Goal: Task Accomplishment & Management: Use online tool/utility

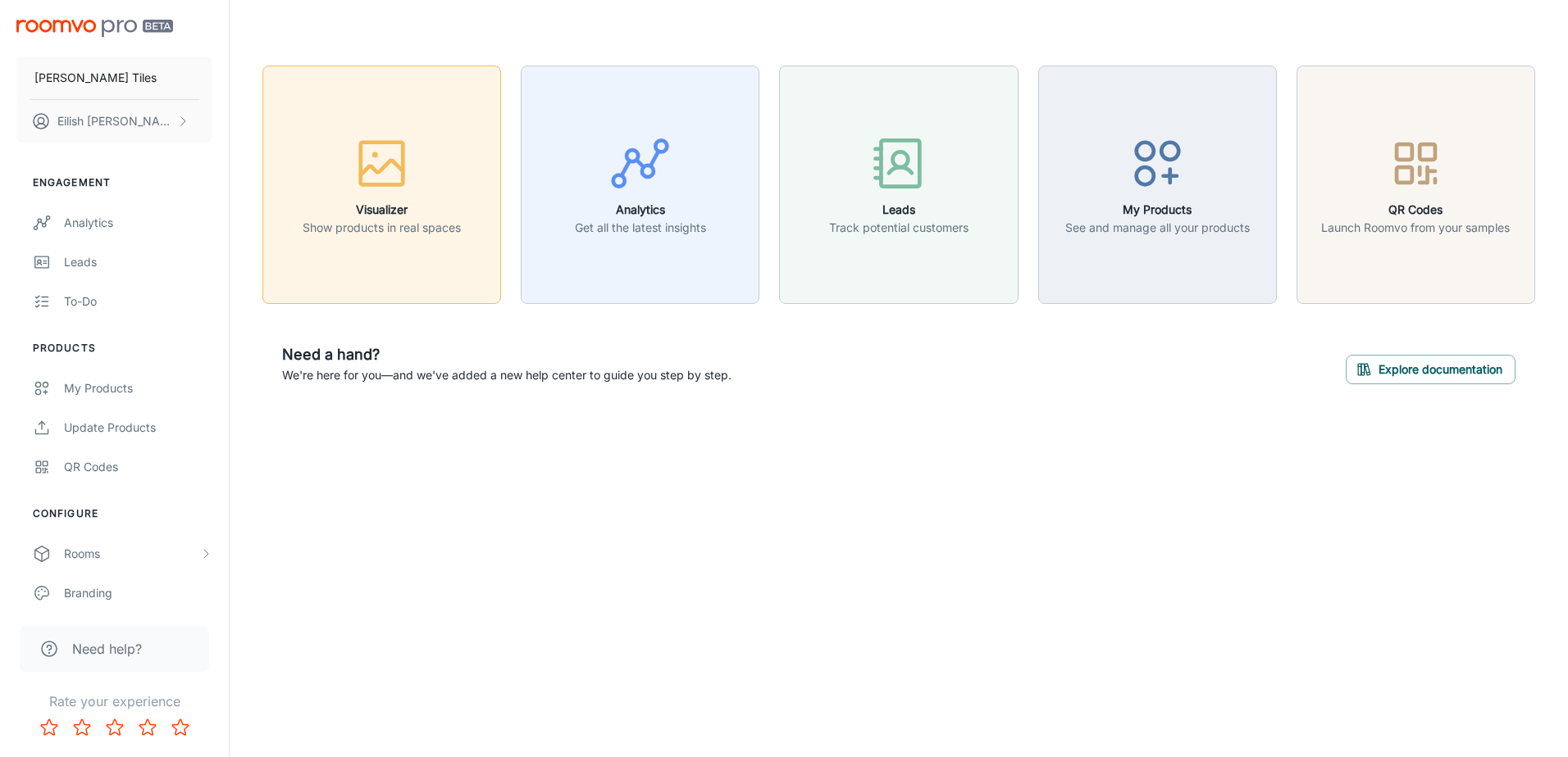
click at [369, 176] on icon "button" at bounding box center [382, 163] width 62 height 62
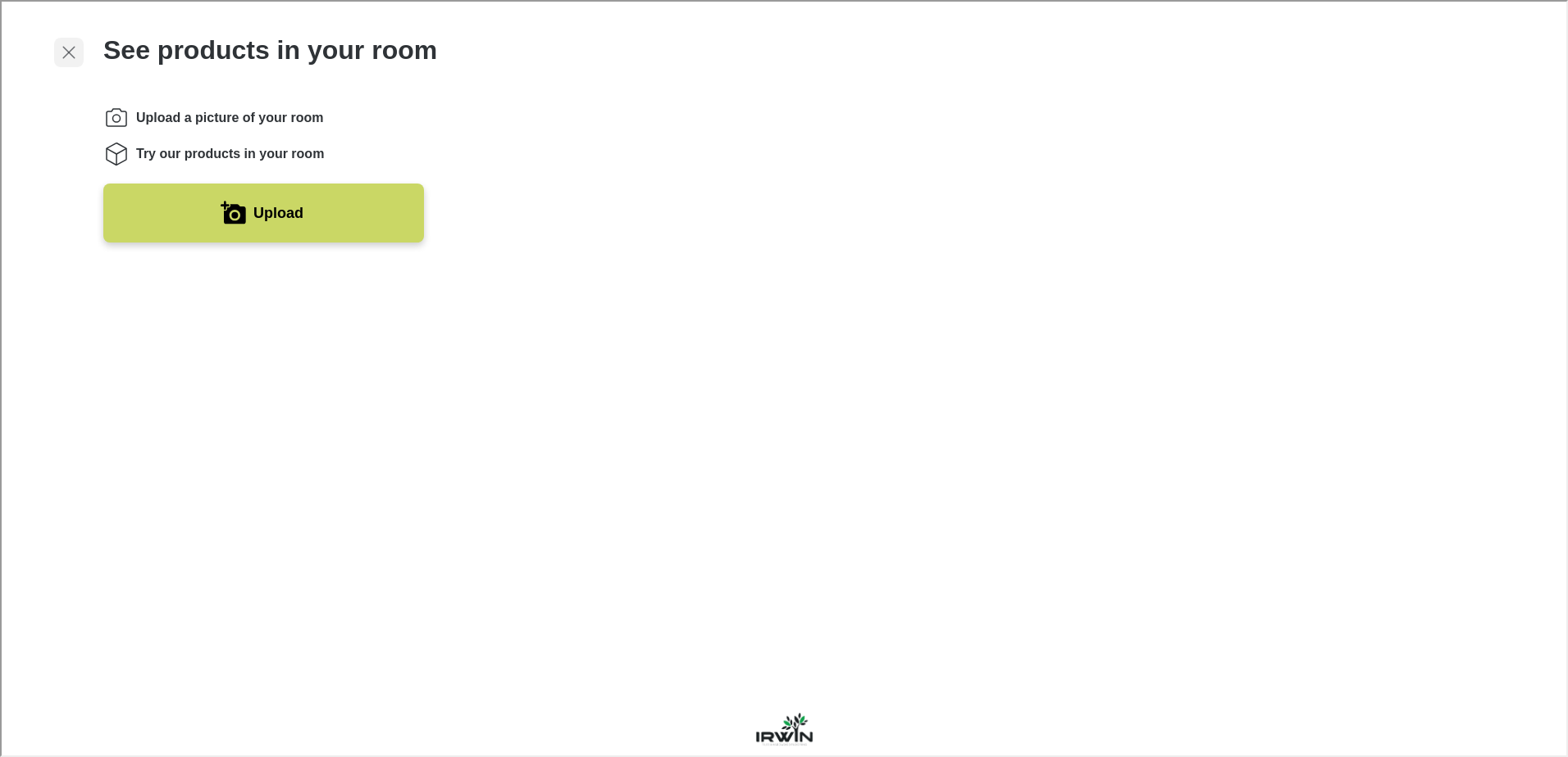
click at [63, 45] on icon "Exit visualizer" at bounding box center [67, 51] width 20 height 20
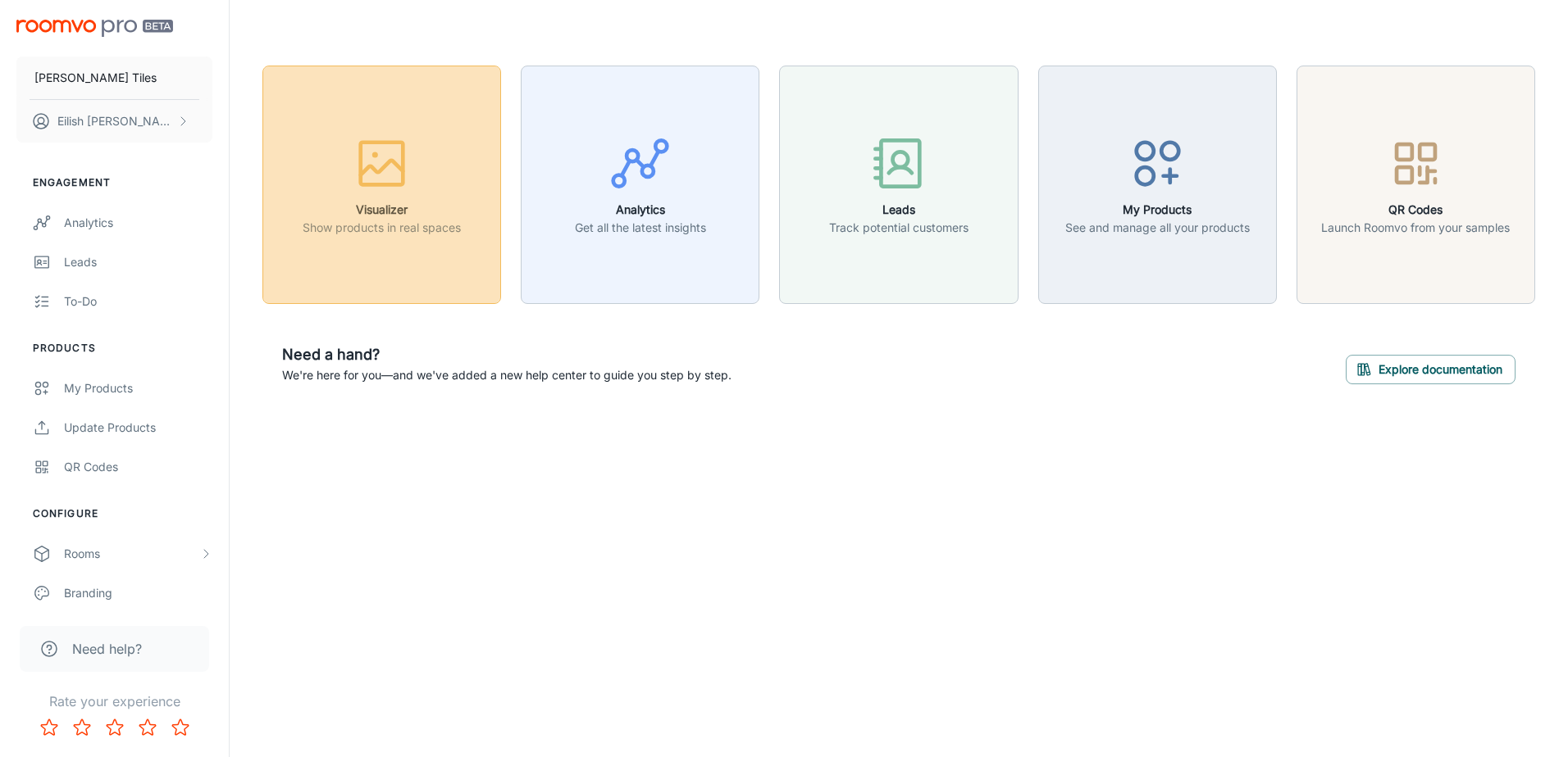
click at [350, 170] on div "button" at bounding box center [382, 166] width 158 height 68
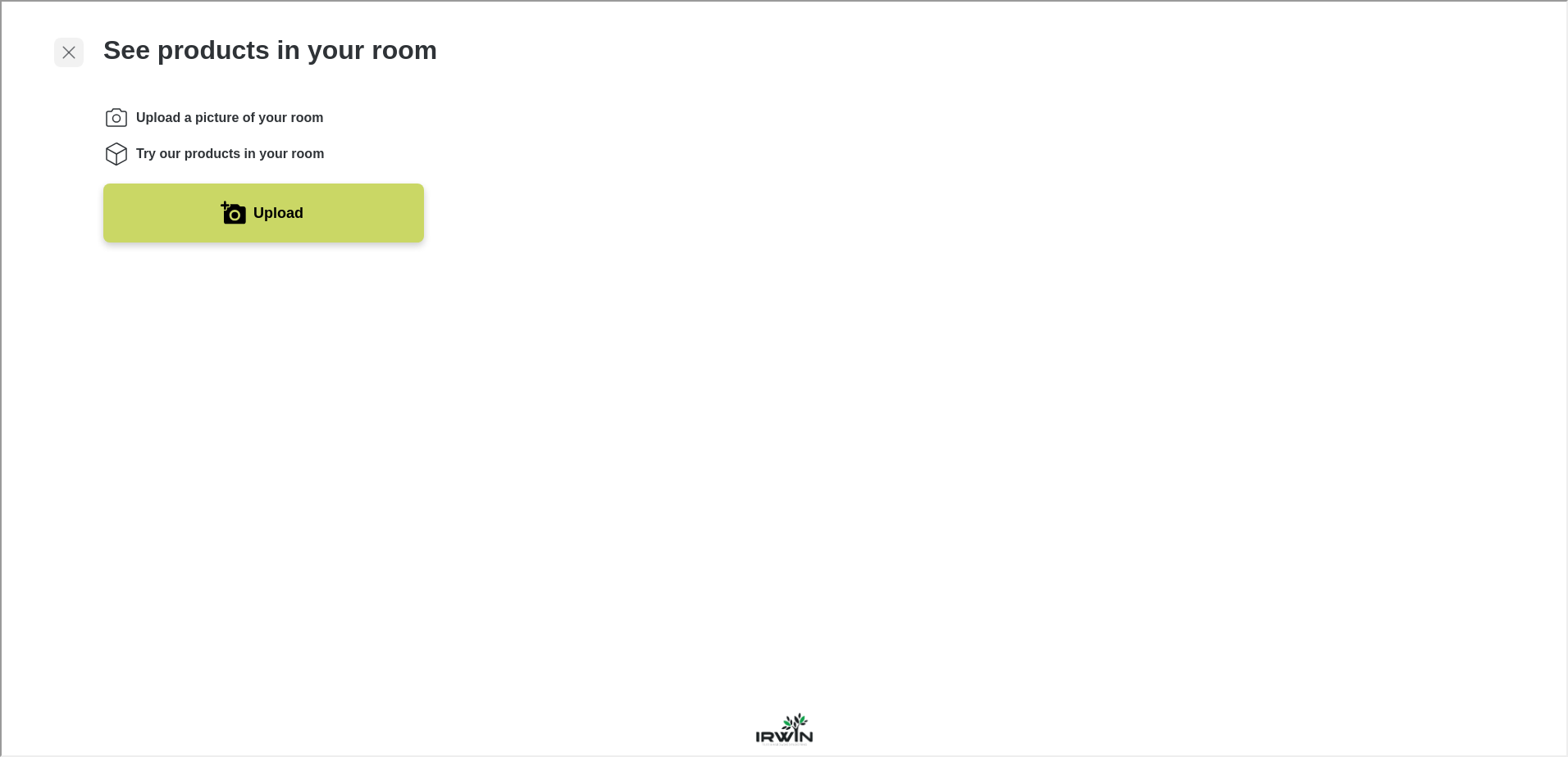
click at [72, 45] on line "Exit visualizer" at bounding box center [68, 51] width 12 height 12
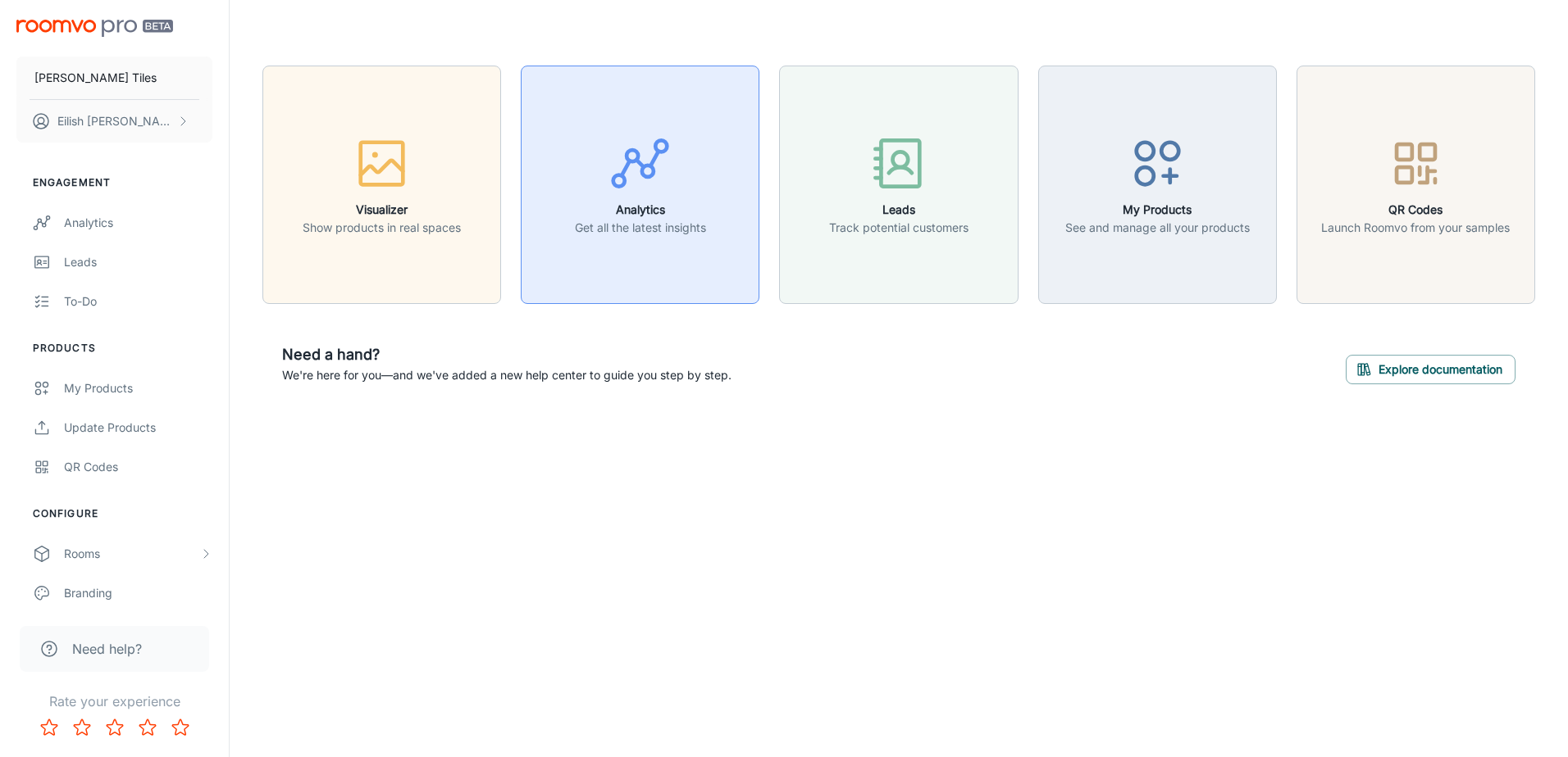
click at [618, 196] on div "button" at bounding box center [639, 166] width 131 height 68
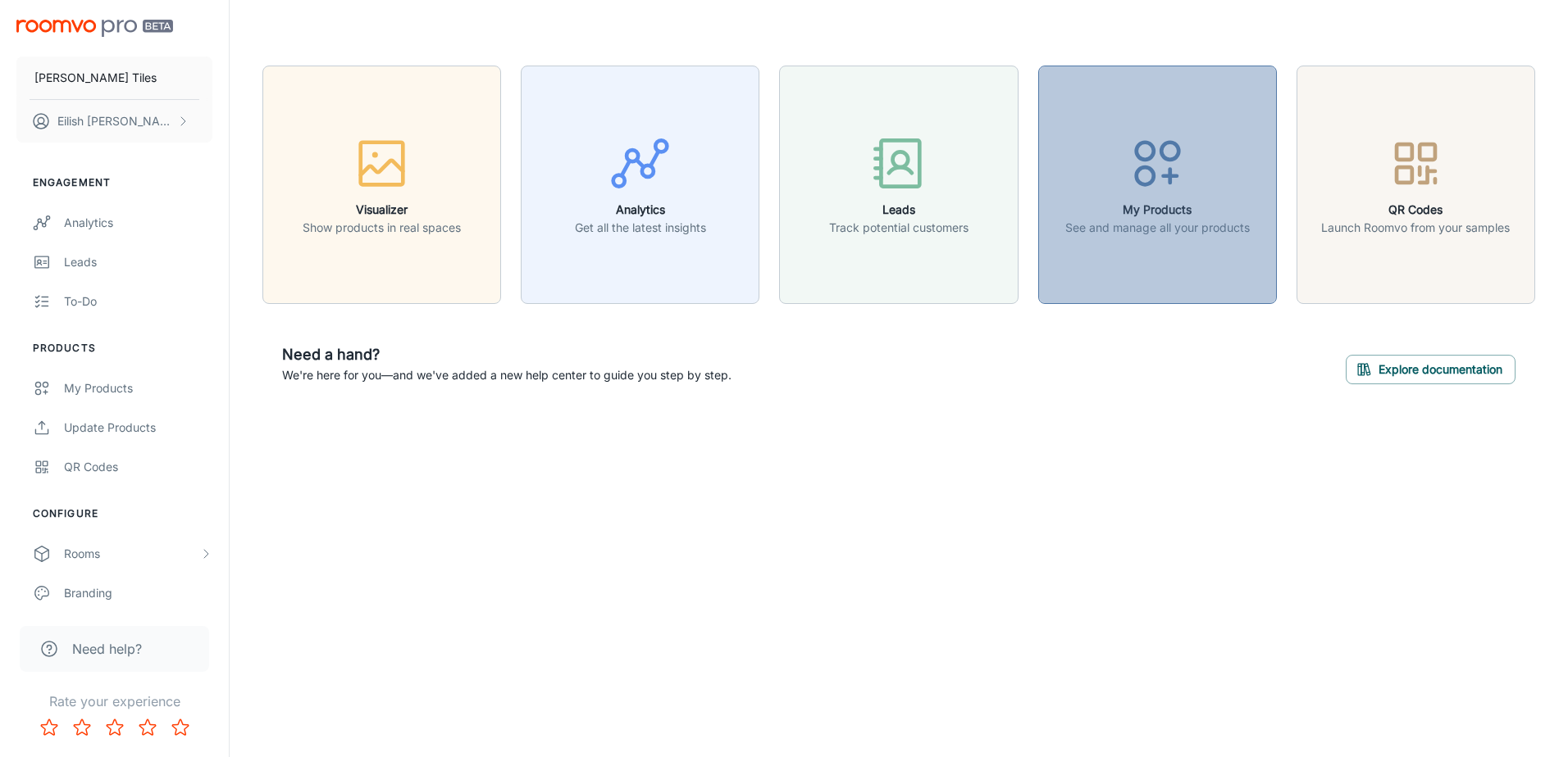
click at [1141, 147] on icon "button" at bounding box center [1157, 163] width 62 height 62
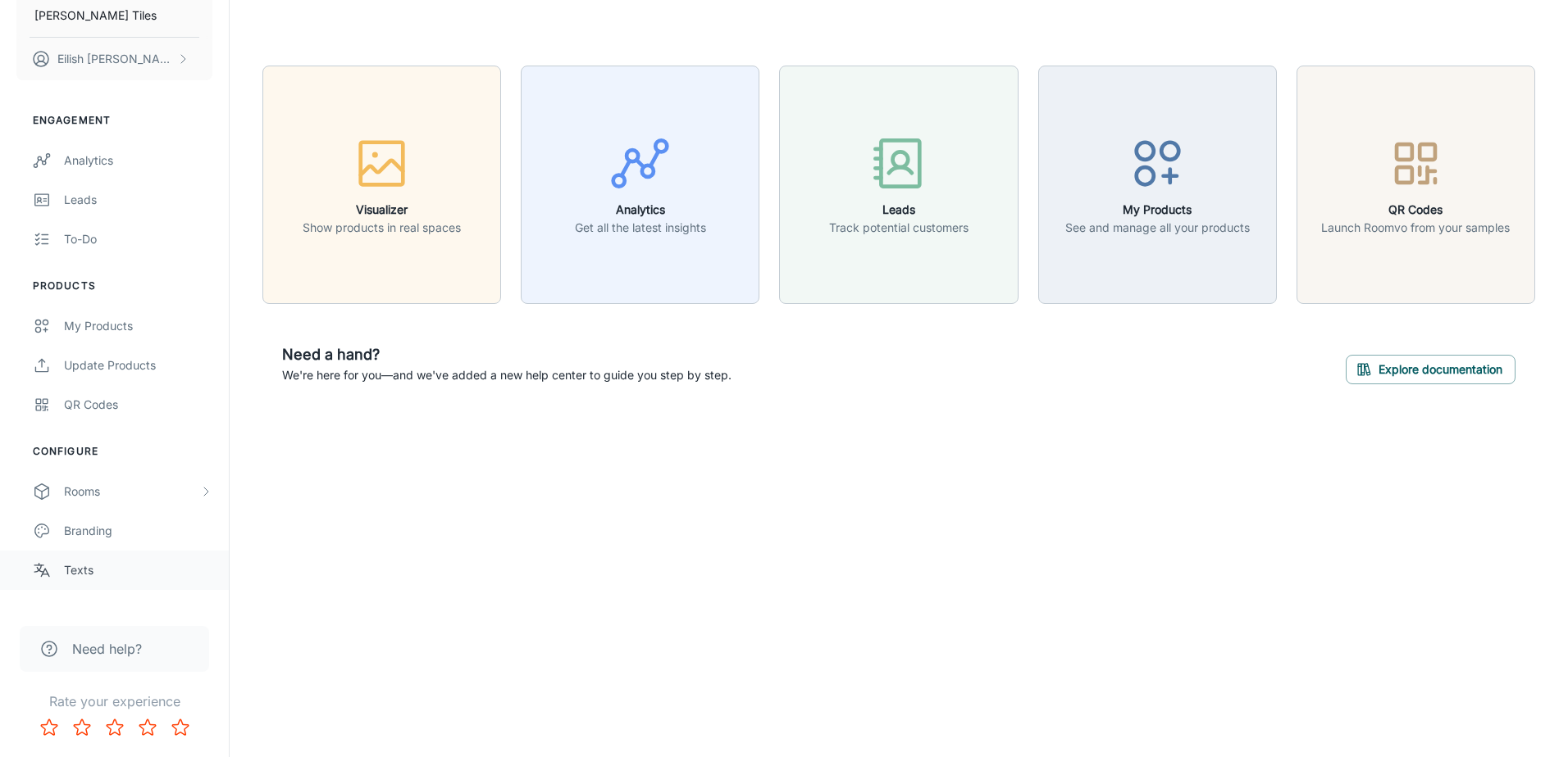
scroll to position [133, 0]
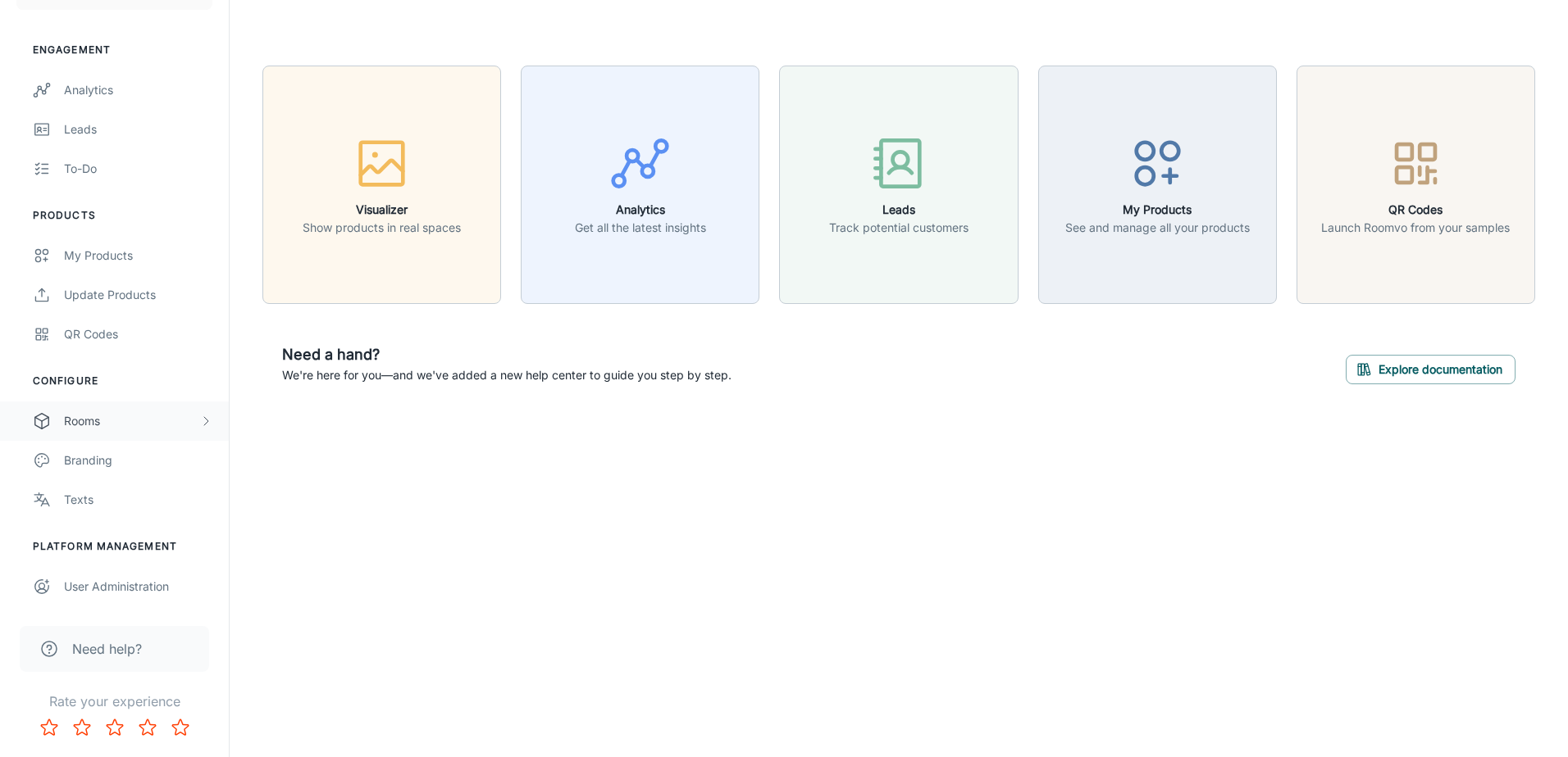
click at [88, 427] on div "Rooms" at bounding box center [132, 421] width 136 height 18
click at [100, 538] on div "Custom Rooms" at bounding box center [138, 539] width 149 height 18
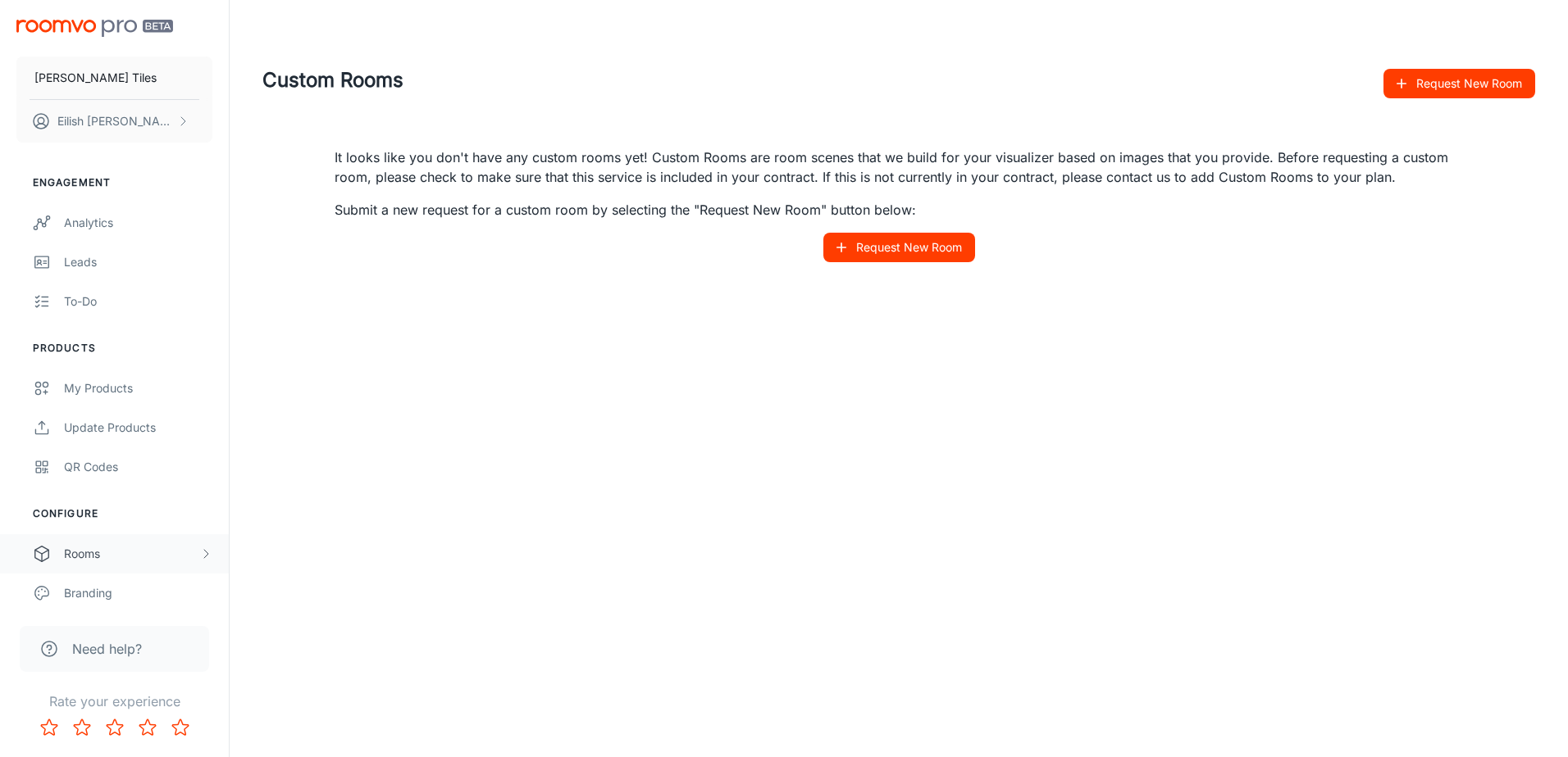
click at [96, 545] on div "Rooms" at bounding box center [132, 553] width 136 height 18
click at [197, 544] on div "Rooms" at bounding box center [114, 554] width 229 height 39
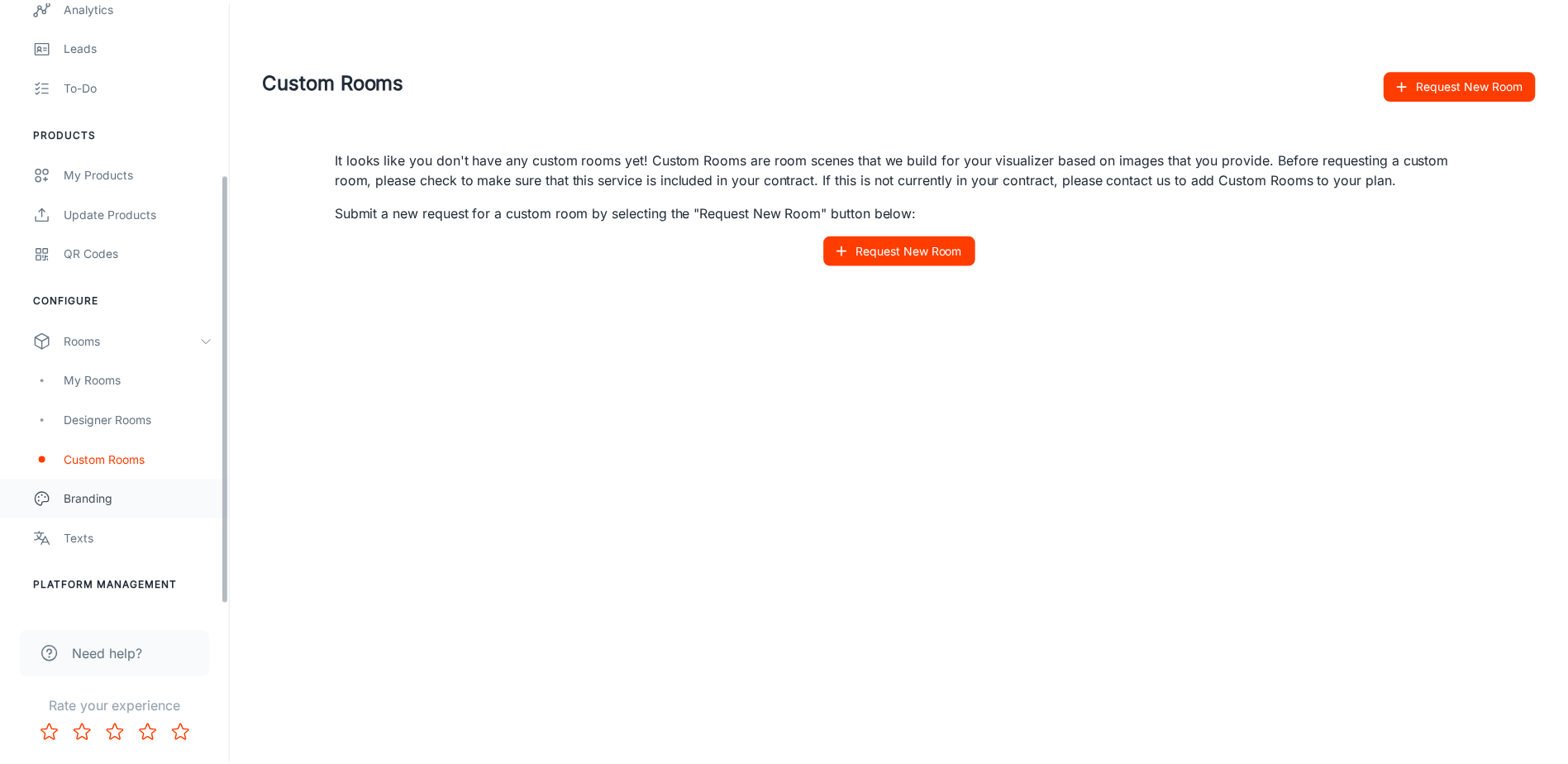
scroll to position [253, 0]
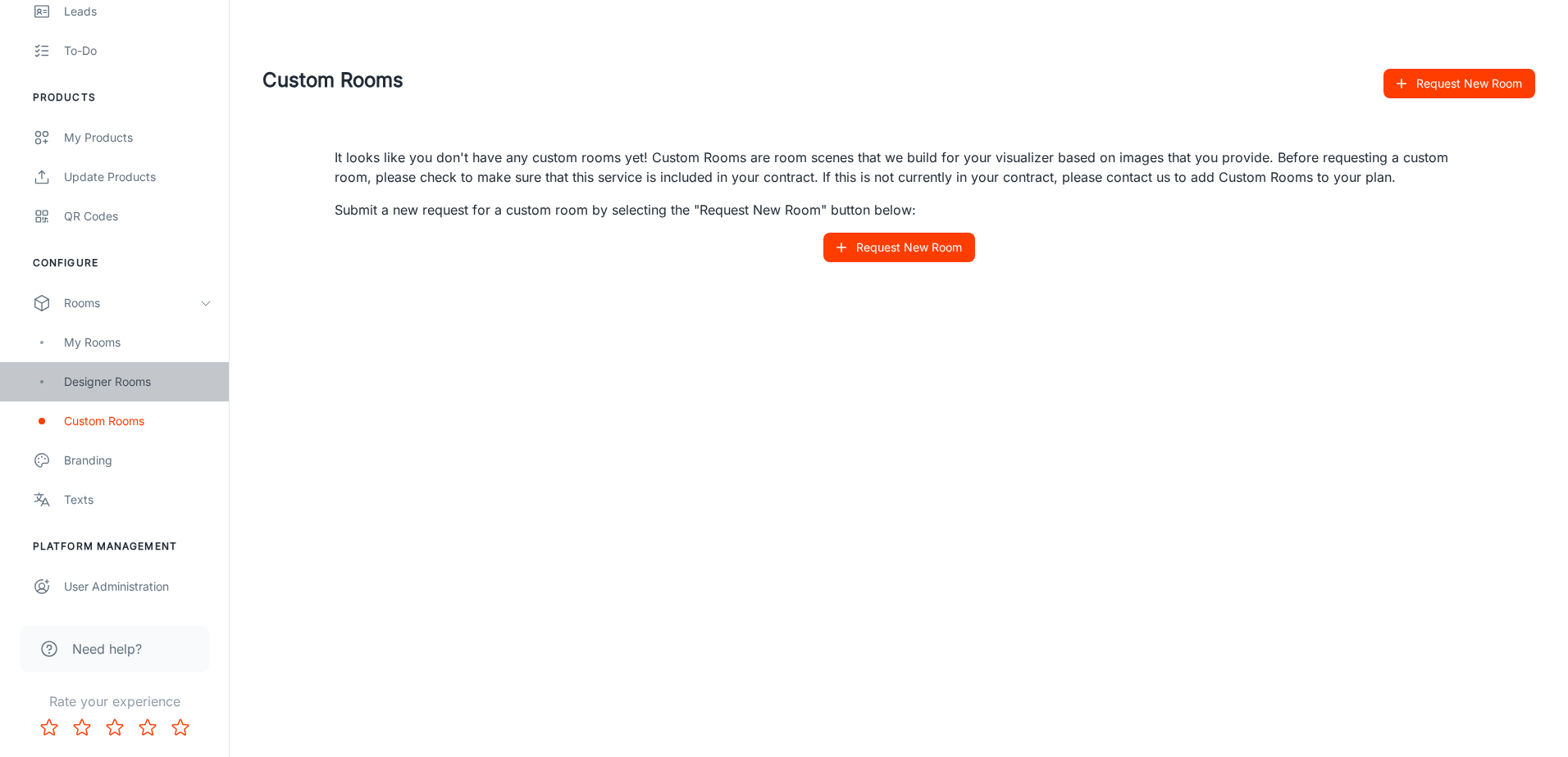
click at [103, 380] on div "Designer Rooms" at bounding box center [138, 381] width 149 height 18
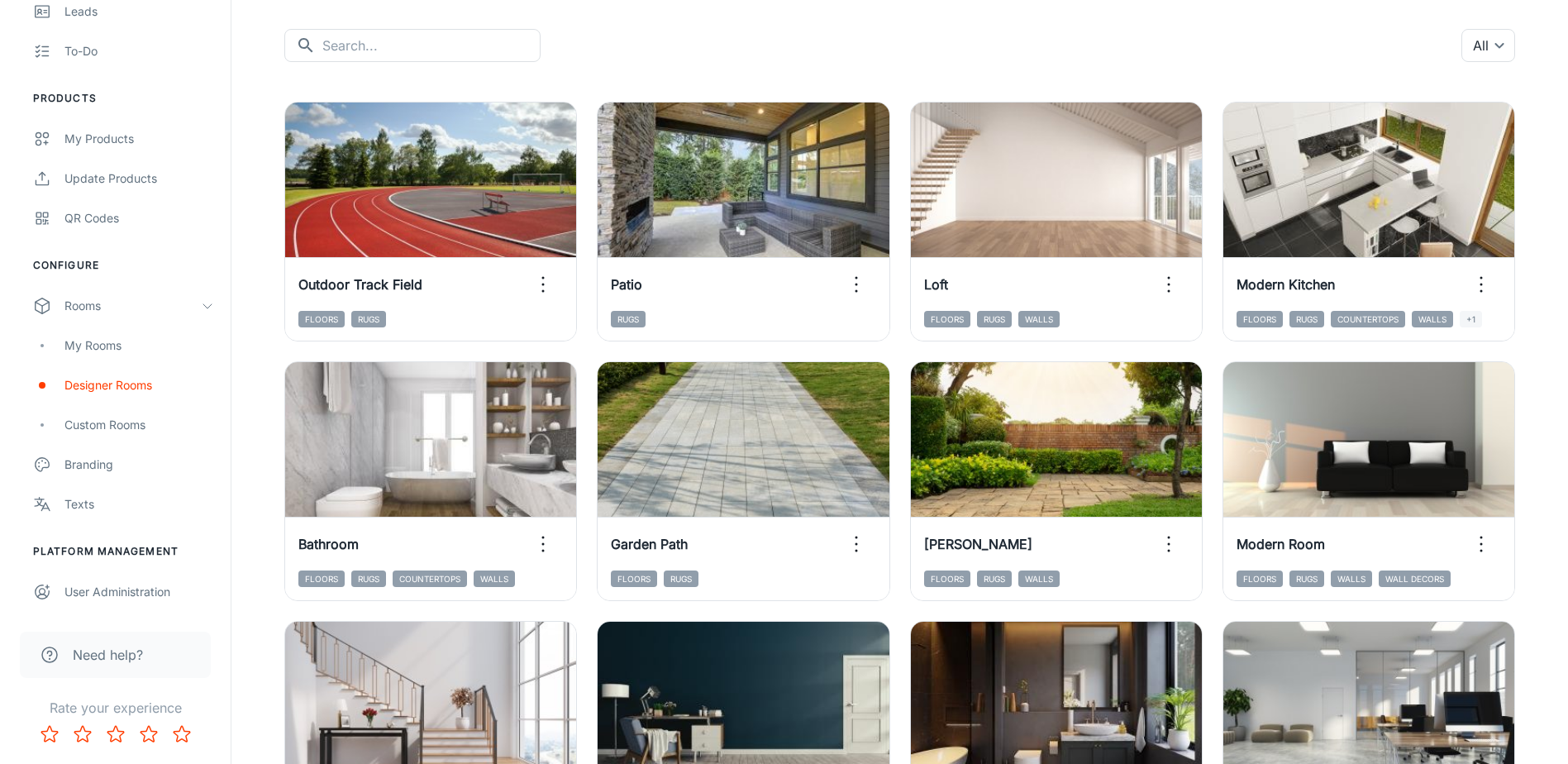
scroll to position [166, 0]
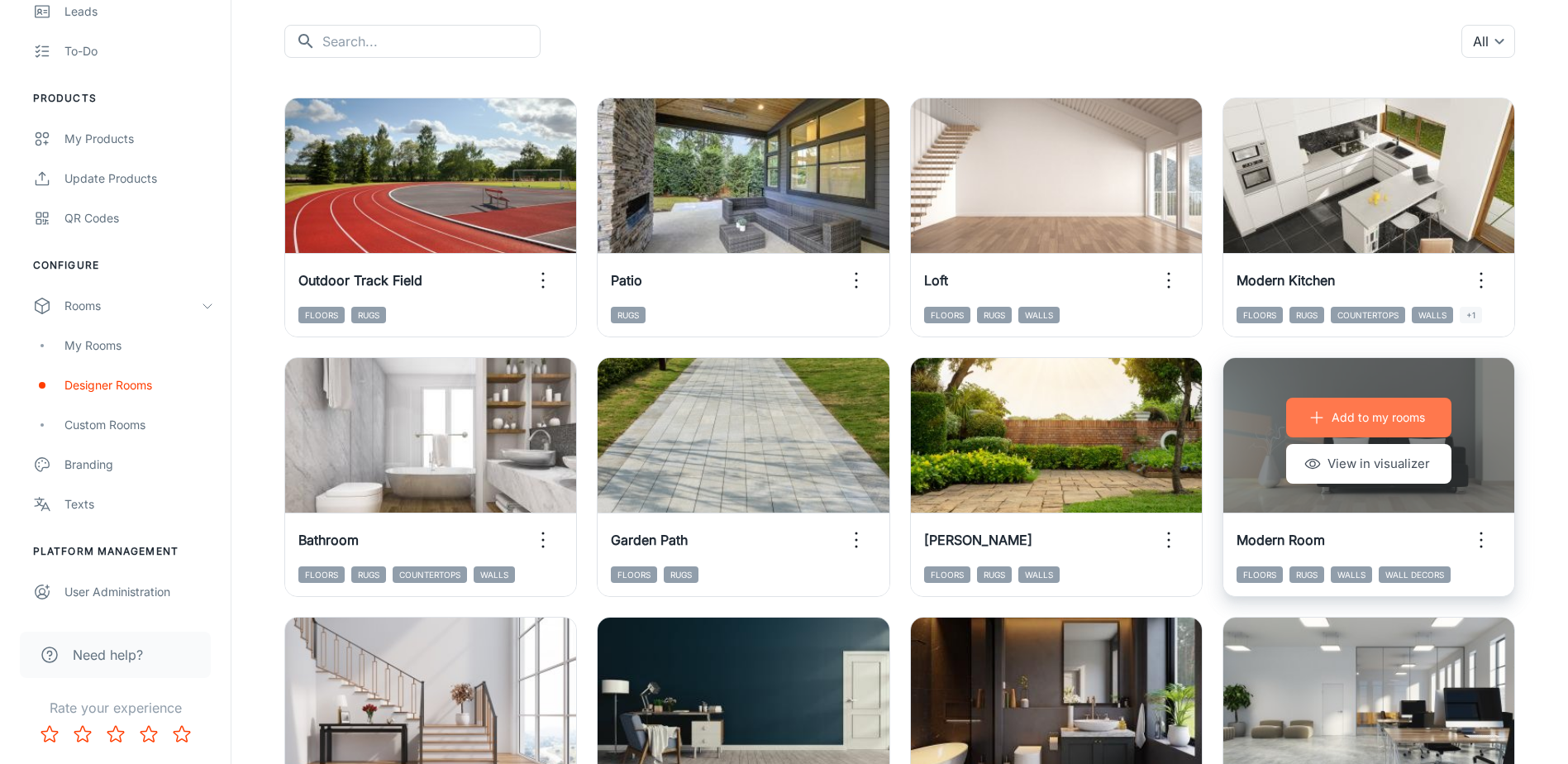
click at [1362, 421] on p "Add to my rooms" at bounding box center [1379, 418] width 93 height 18
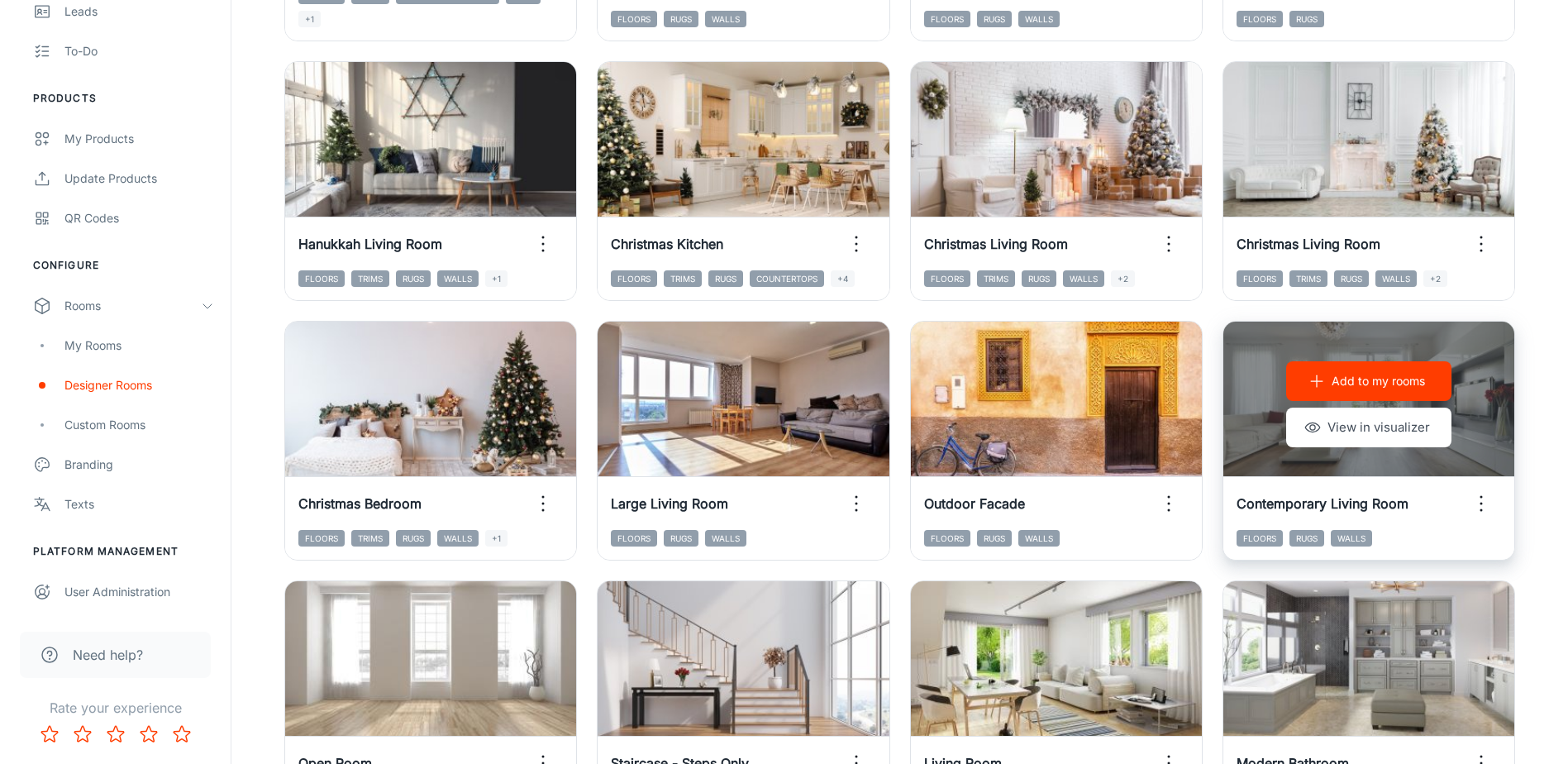
scroll to position [910, 0]
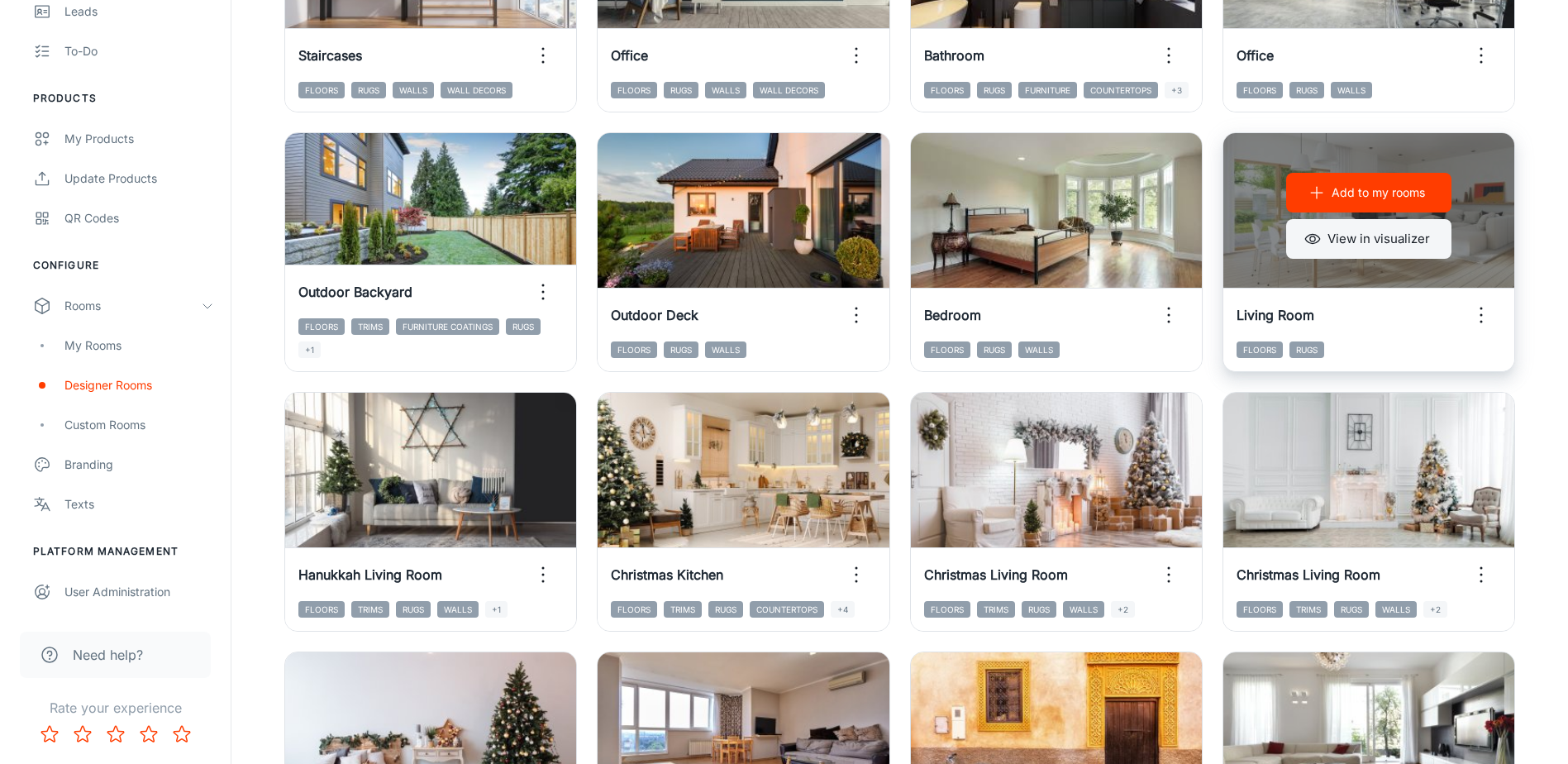
click at [1368, 238] on button "View in visualizer" at bounding box center [1369, 239] width 166 height 40
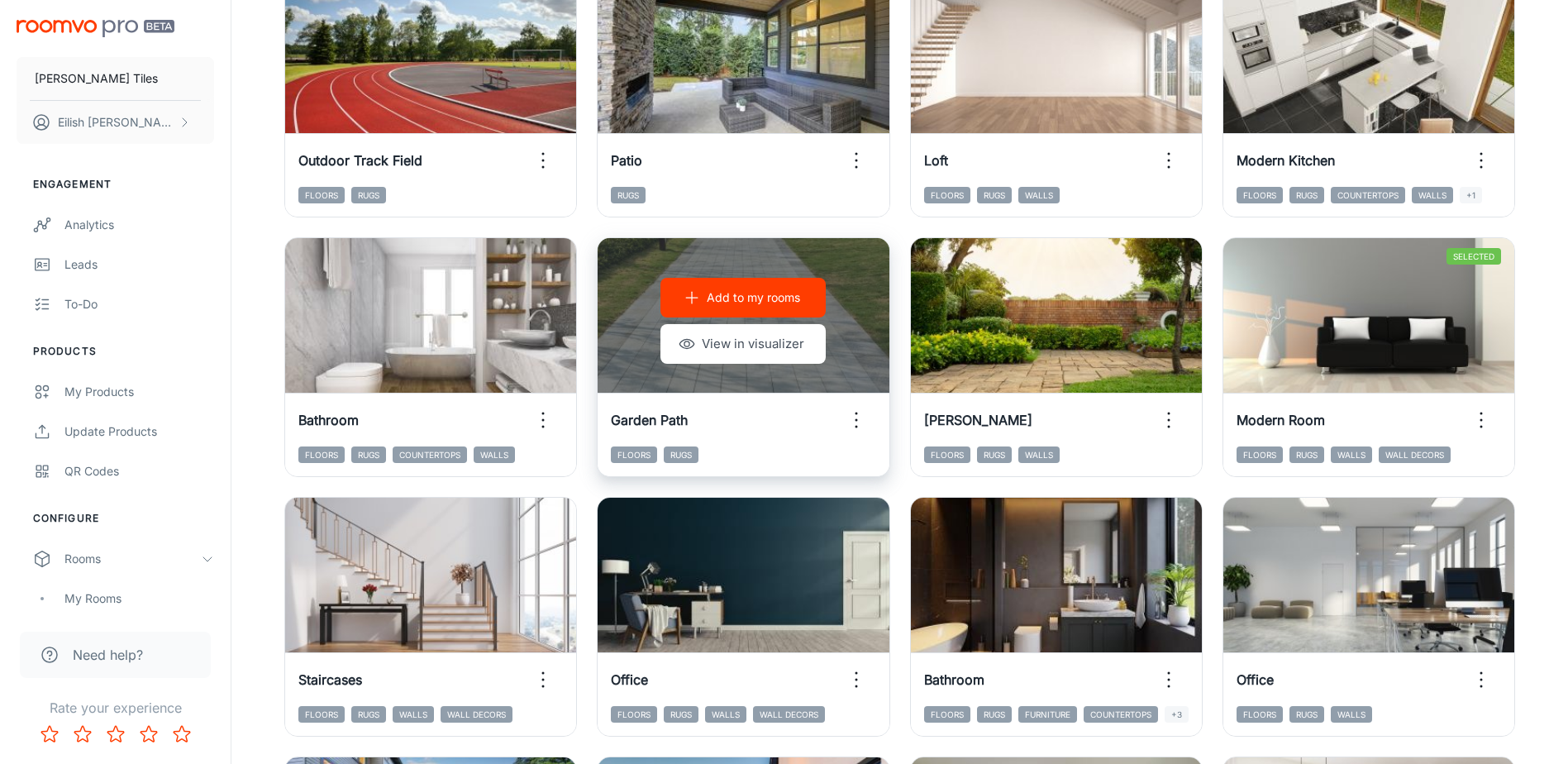
scroll to position [0, 0]
